Goal: Task Accomplishment & Management: Use online tool/utility

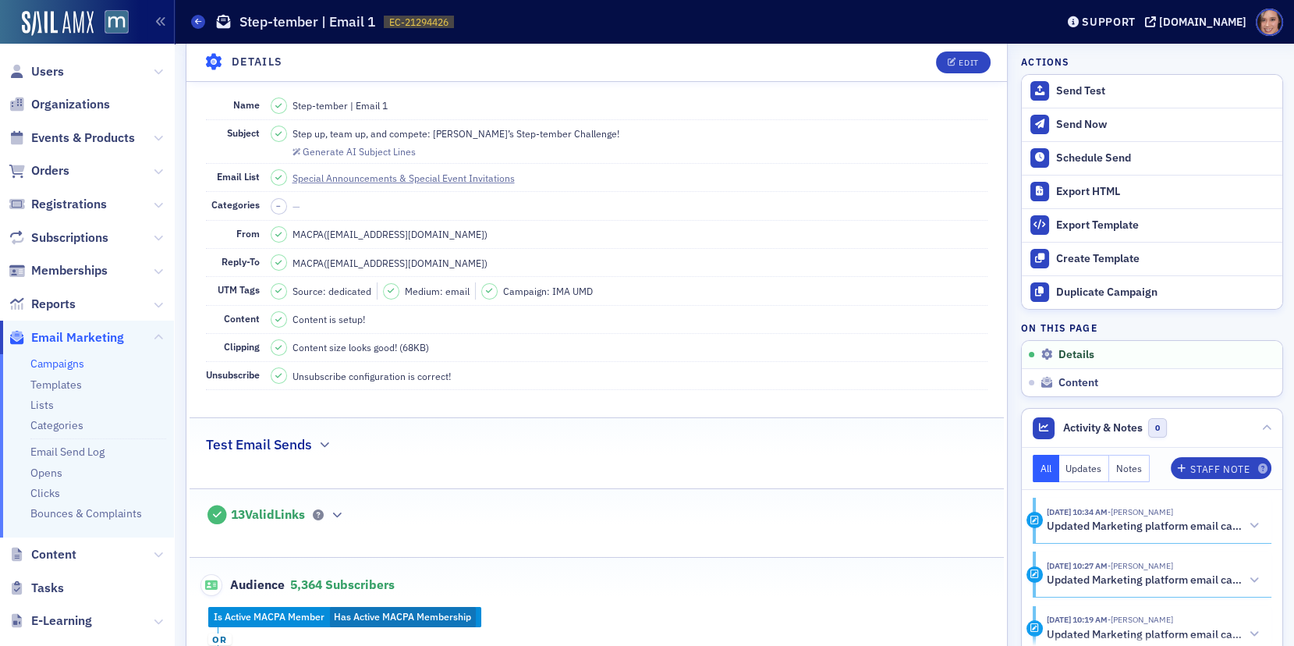
scroll to position [33, 0]
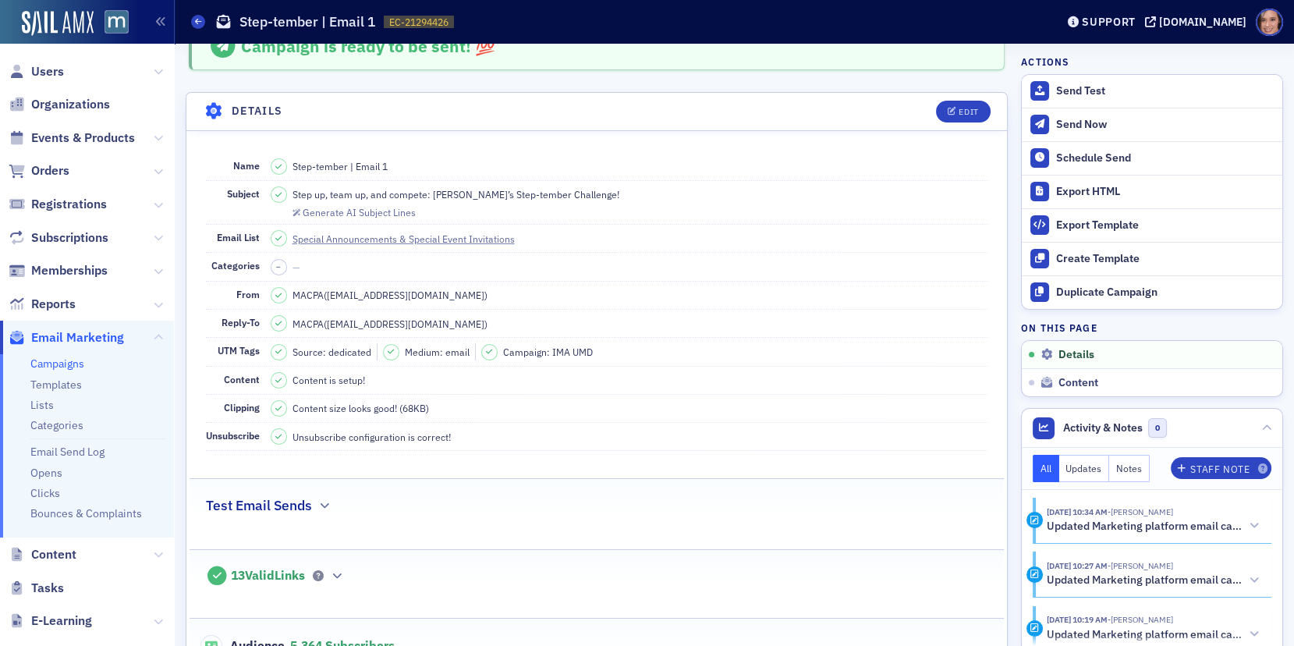
click at [57, 358] on link "Campaigns" at bounding box center [57, 363] width 54 height 14
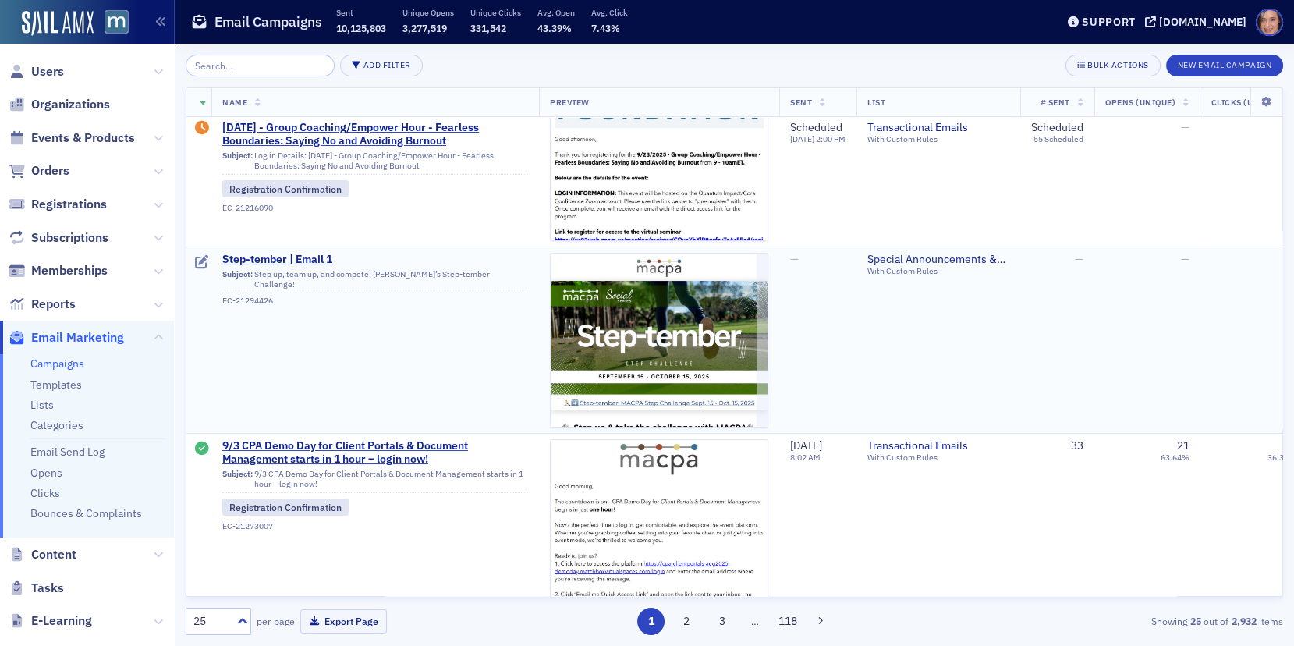
scroll to position [44, 0]
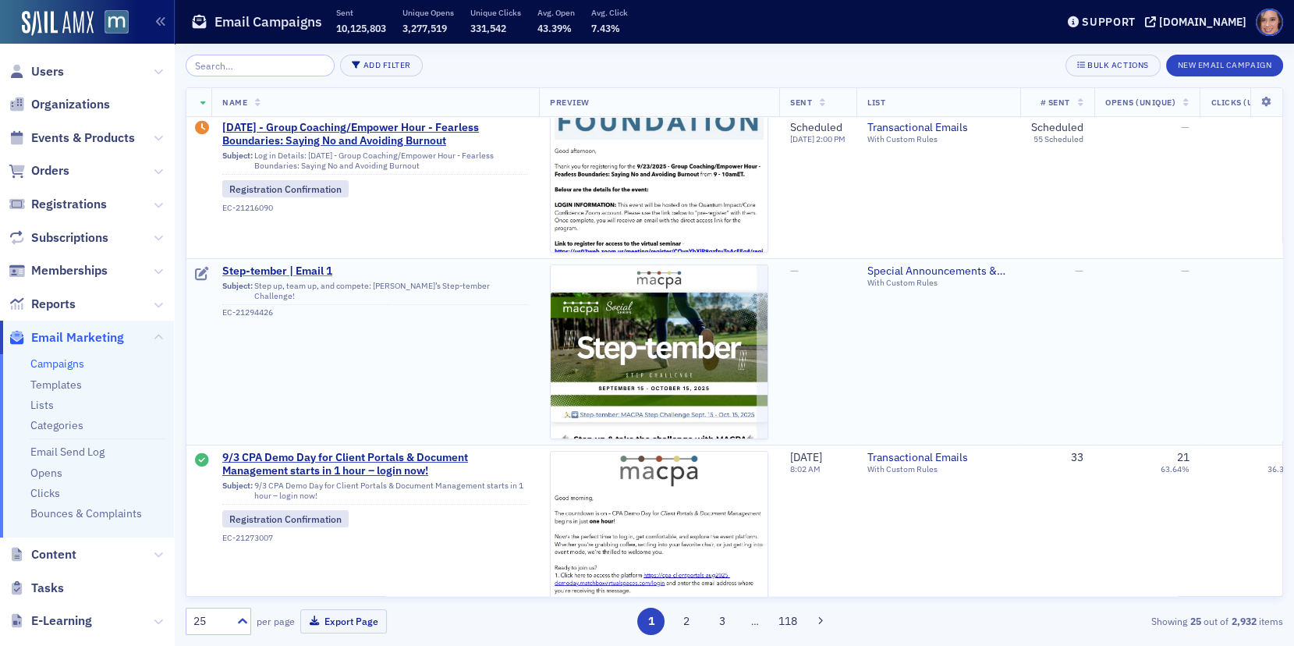
click at [253, 271] on span "Step-tember | Email 1" at bounding box center [375, 271] width 306 height 14
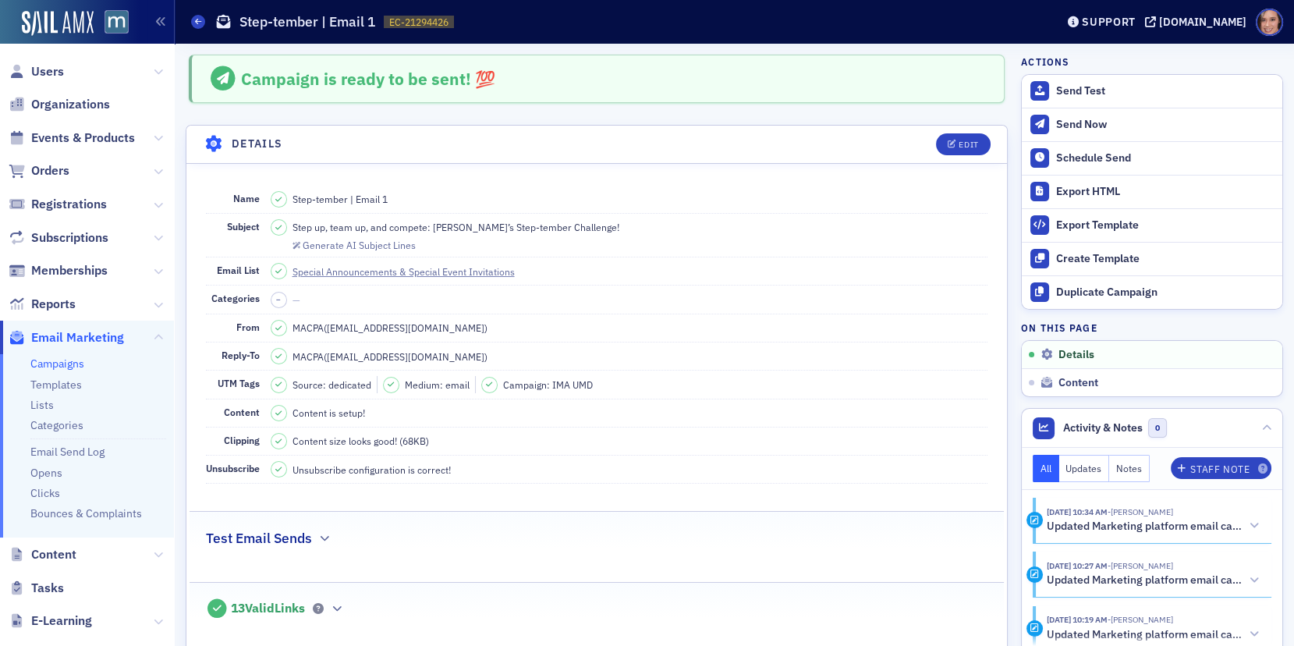
scroll to position [410, 0]
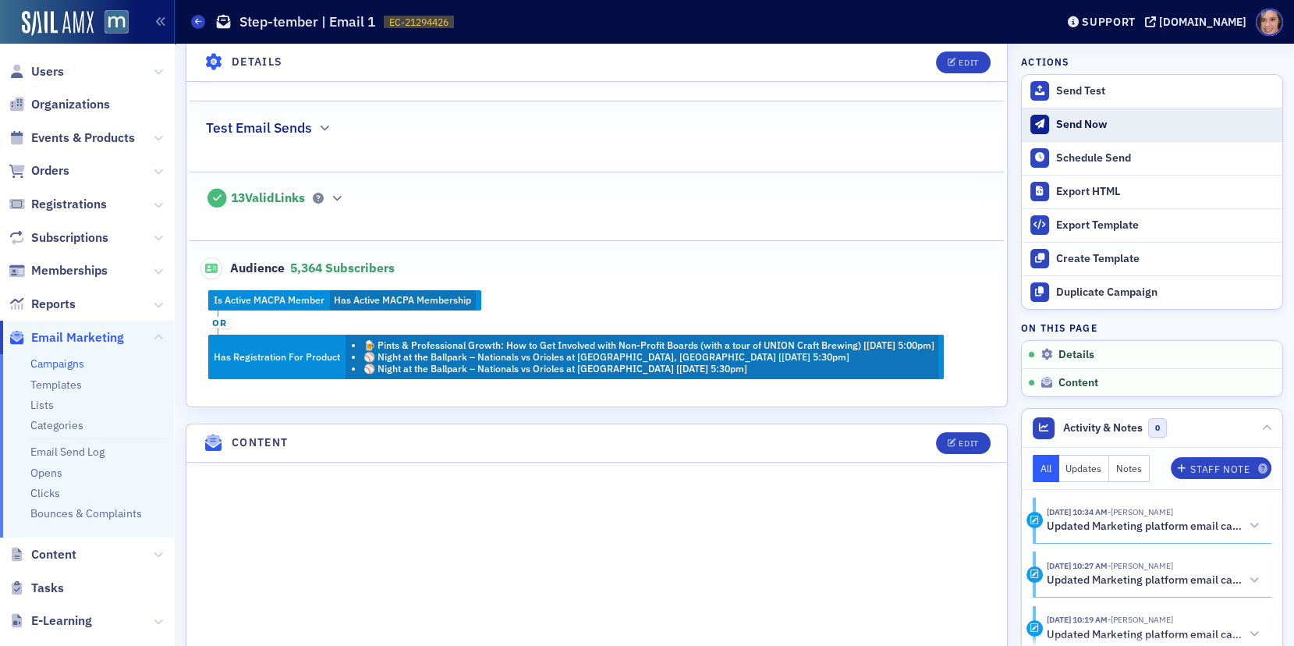
click at [1119, 128] on div "Send Now" at bounding box center [1165, 125] width 218 height 14
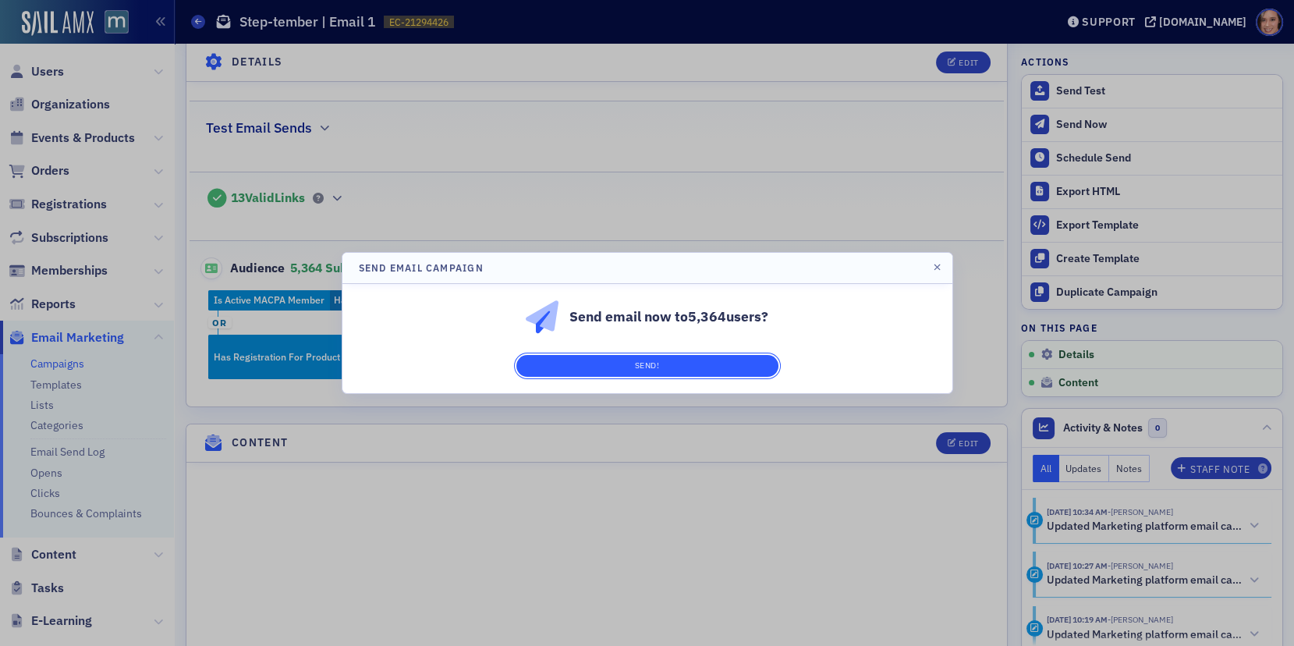
click at [721, 367] on button "Send!" at bounding box center [647, 366] width 262 height 22
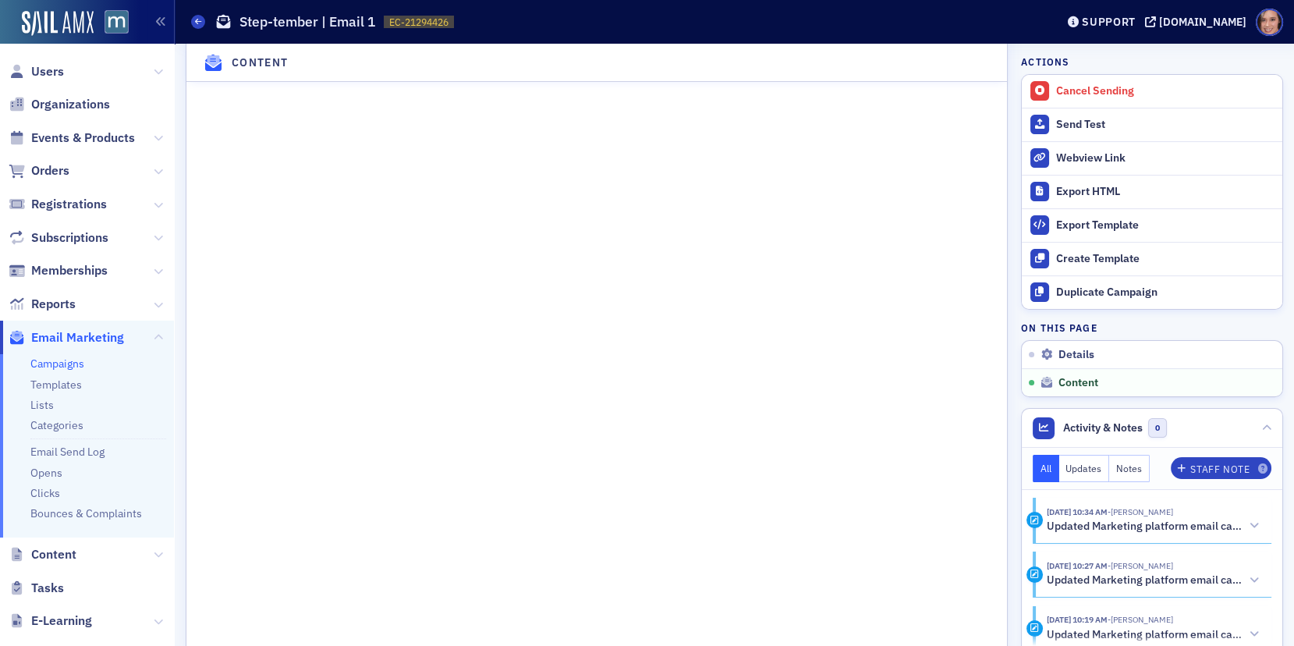
scroll to position [1129, 0]
